Goal: Task Accomplishment & Management: Use online tool/utility

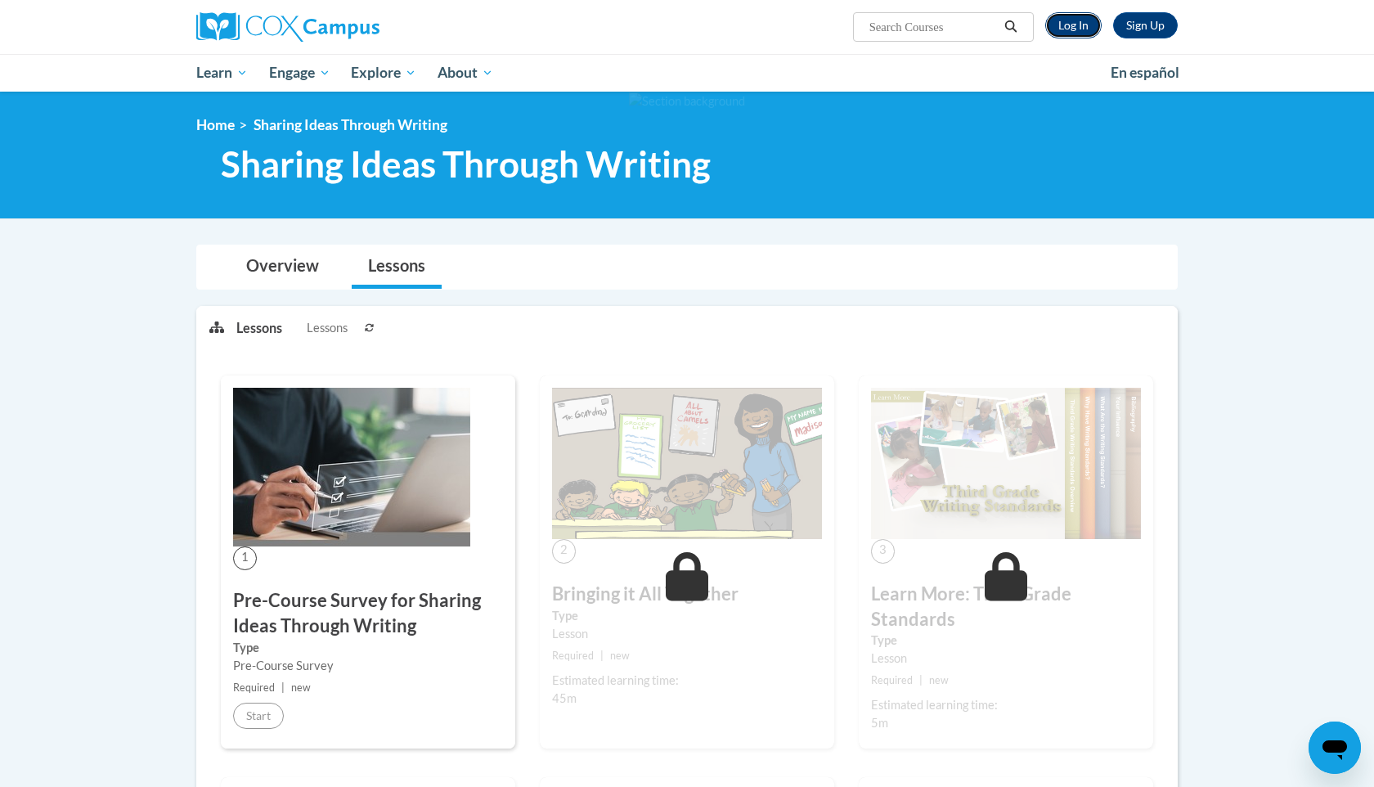
click at [1078, 26] on link "Log In" at bounding box center [1073, 25] width 56 height 26
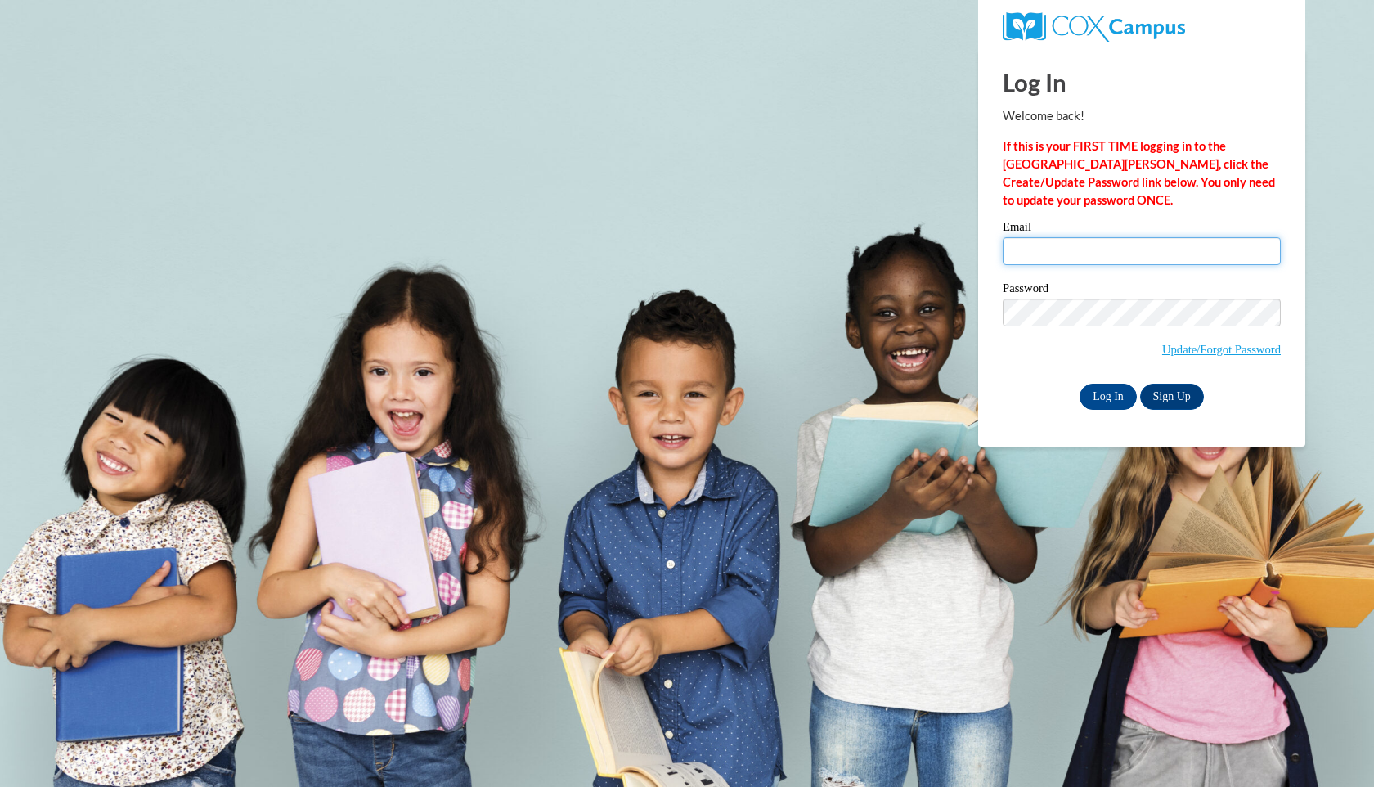
click at [1057, 252] on input "Email" at bounding box center [1142, 251] width 278 height 28
type input "kim.thekatwalk@gmail.com"
click at [1113, 393] on input "Log In" at bounding box center [1108, 397] width 57 height 26
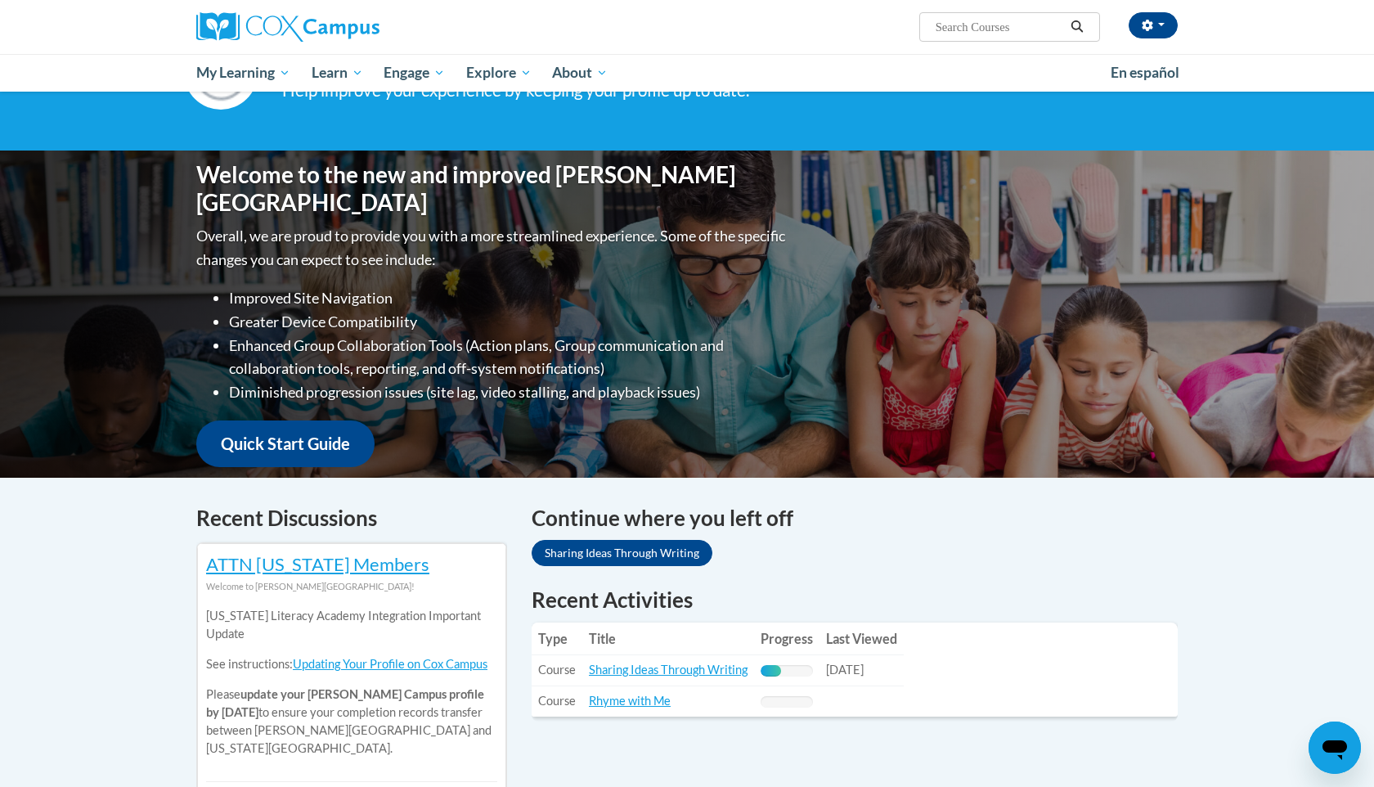
scroll to position [104, 0]
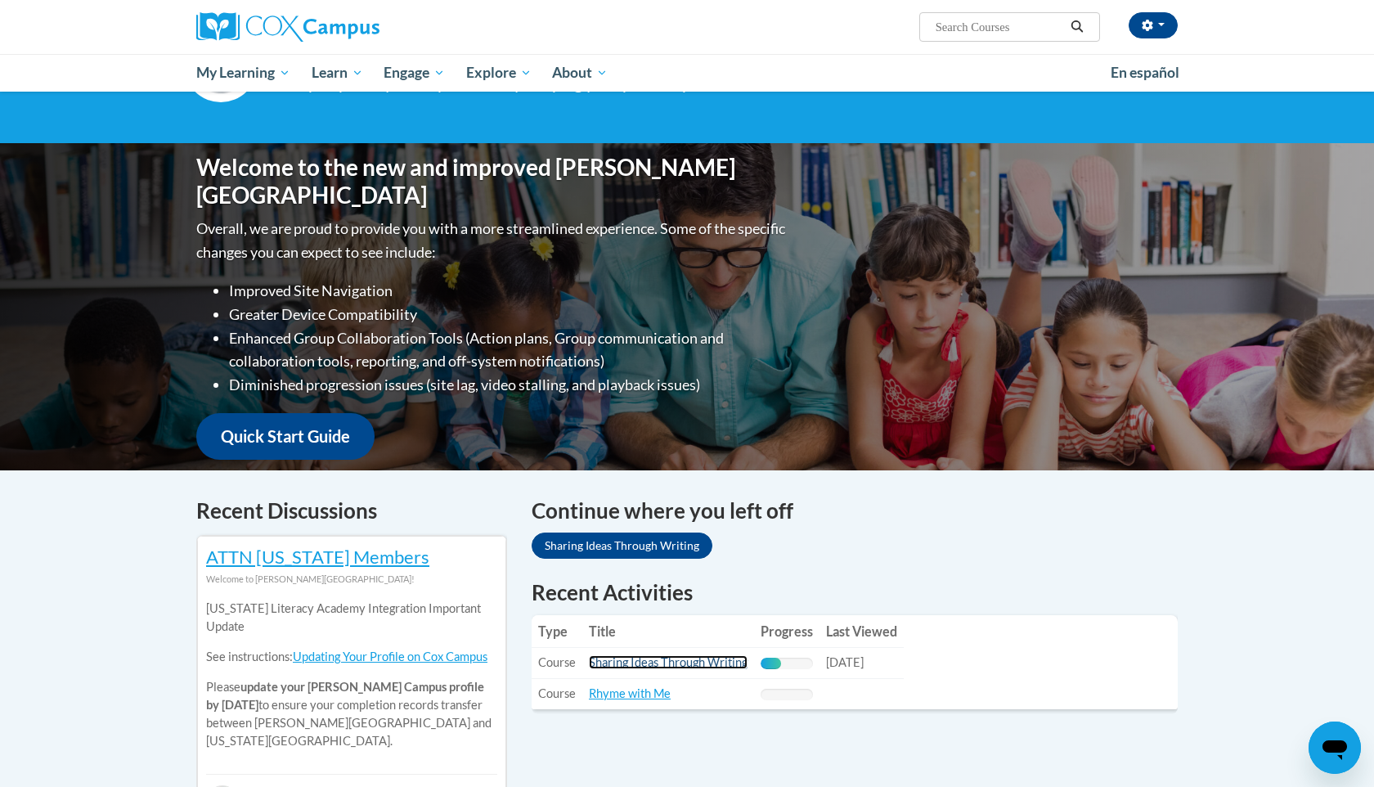
click at [728, 662] on link "Sharing Ideas Through Writing" at bounding box center [668, 662] width 159 height 14
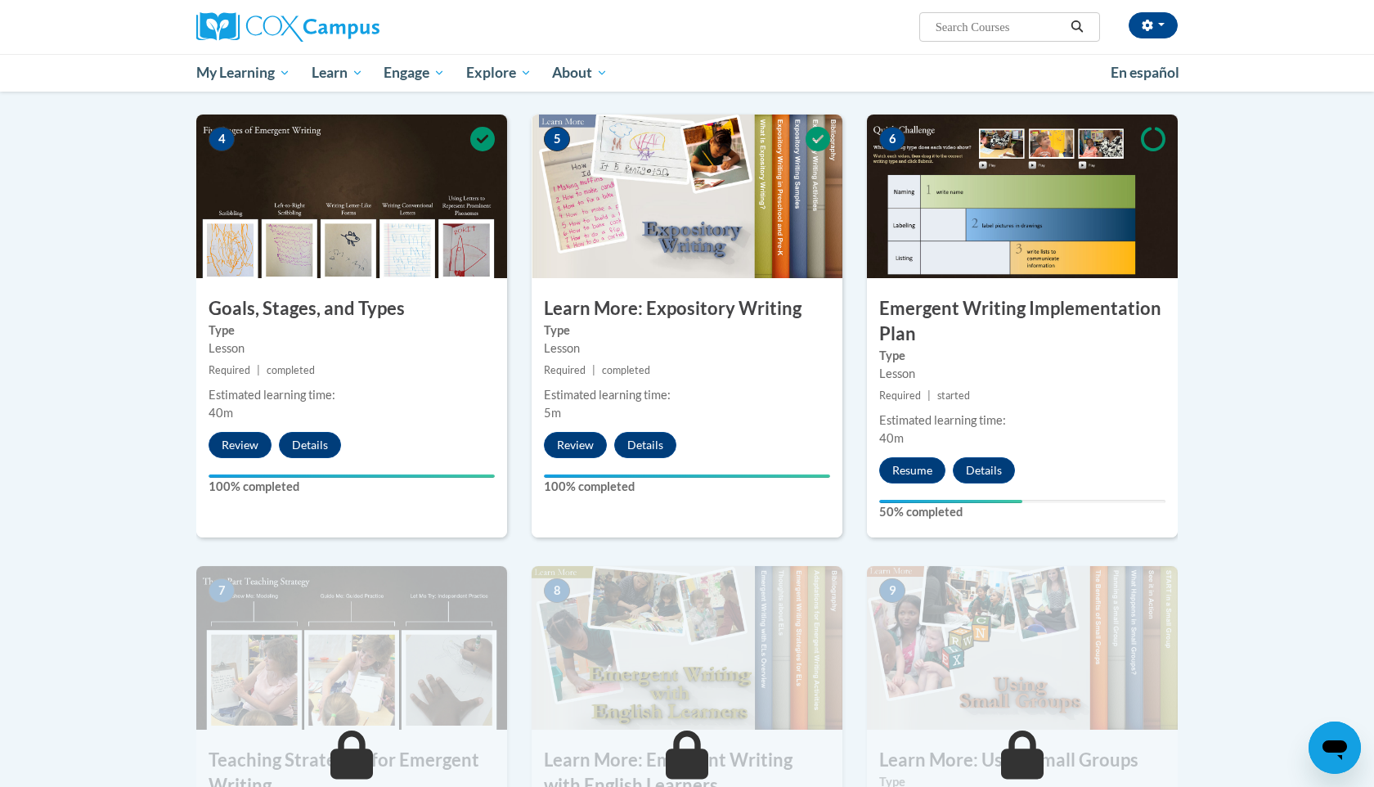
scroll to position [775, 0]
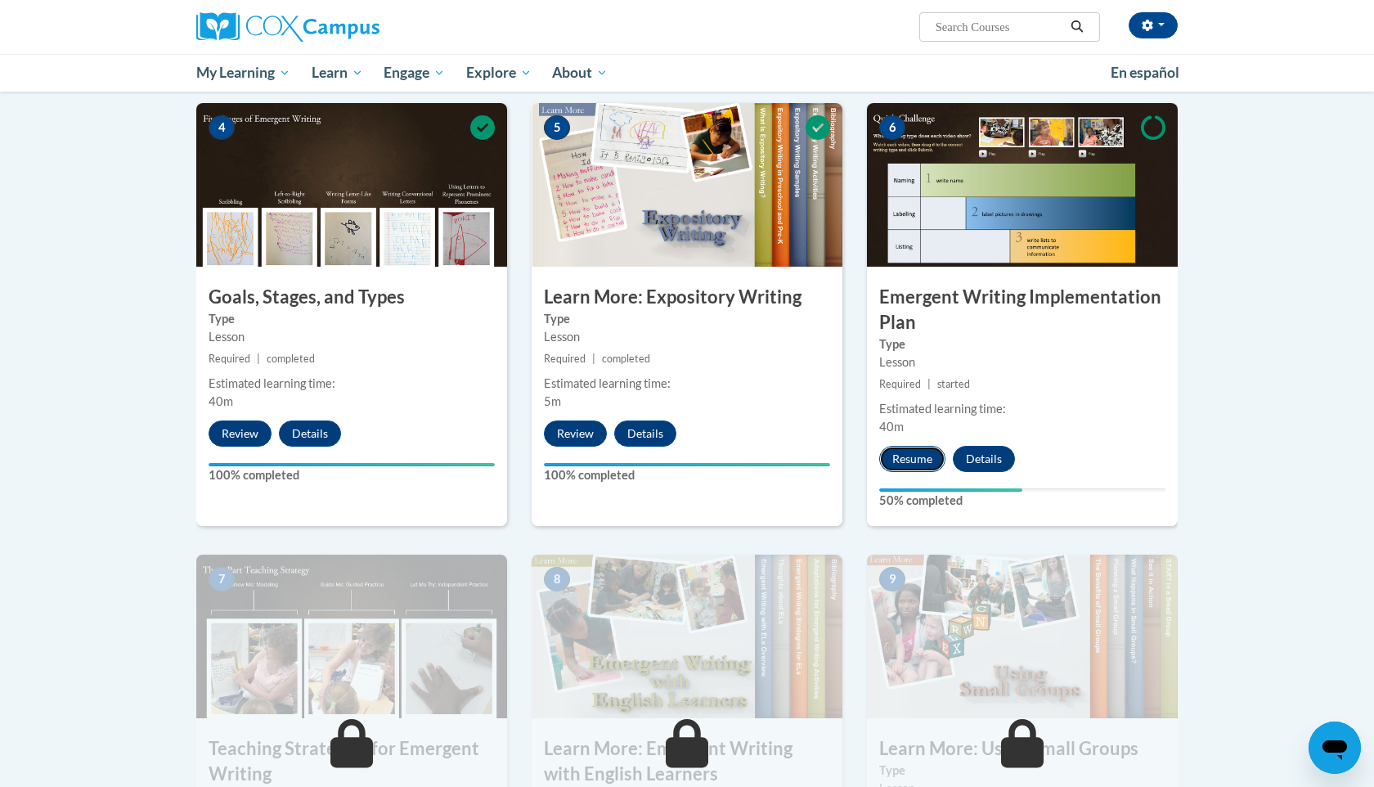
click at [892, 446] on button "Resume" at bounding box center [912, 459] width 66 height 26
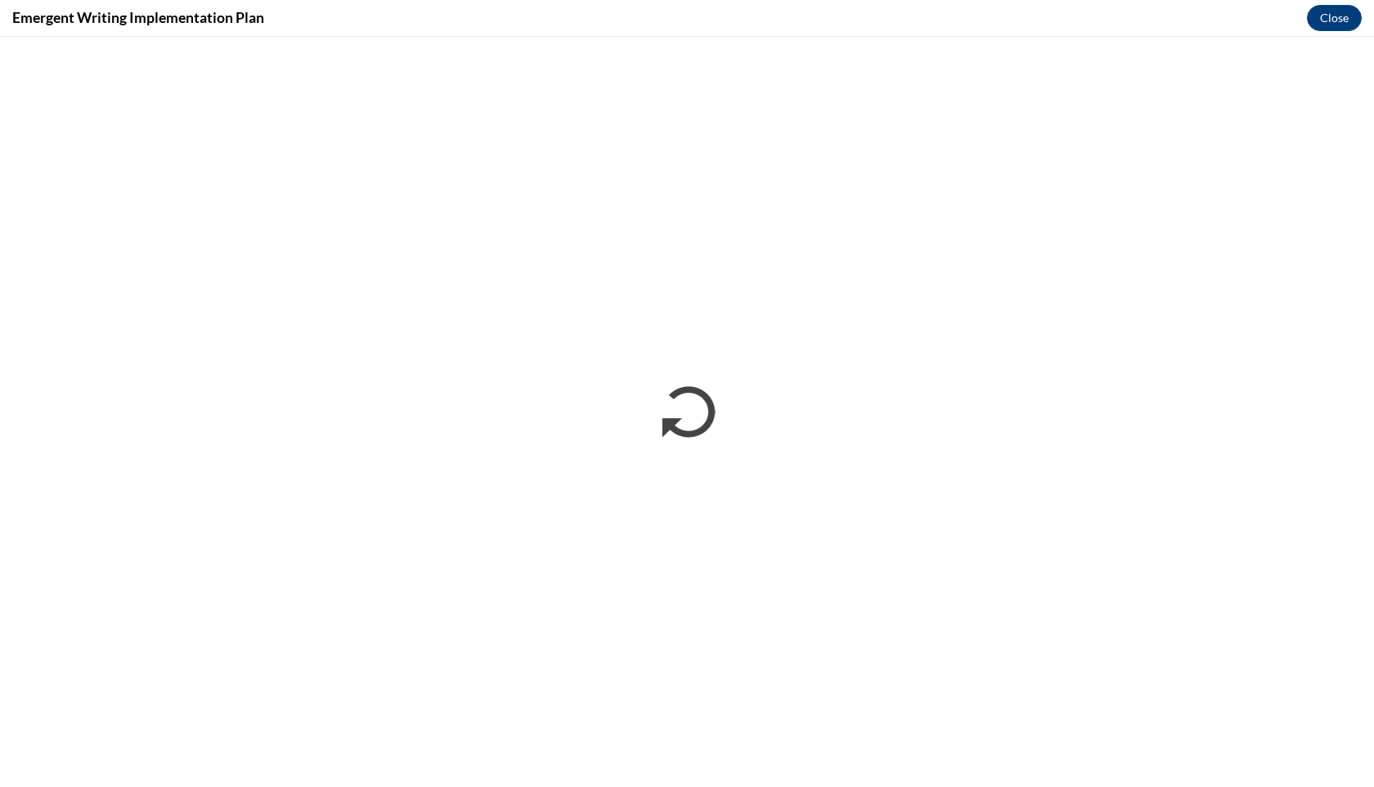
scroll to position [0, 0]
